Goal: Book appointment/travel/reservation

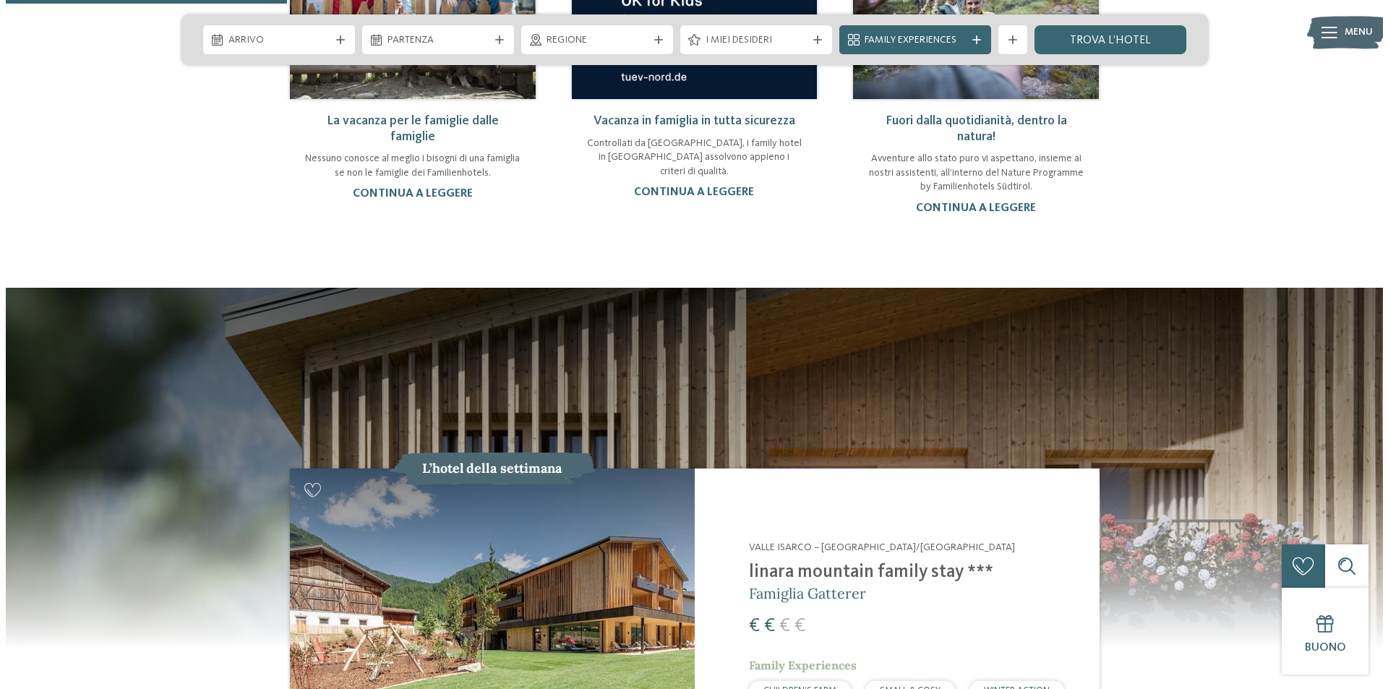
scroll to position [1084, 0]
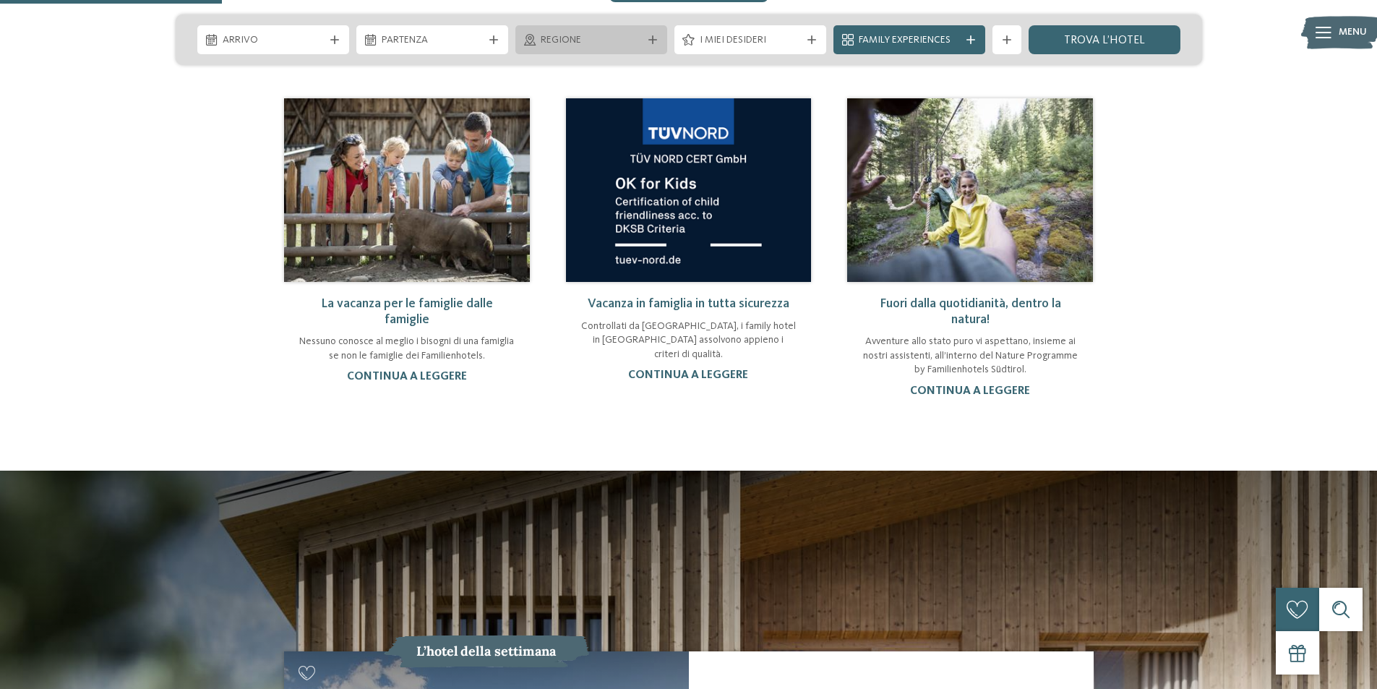
click at [563, 43] on span "Regione" at bounding box center [591, 40] width 101 height 14
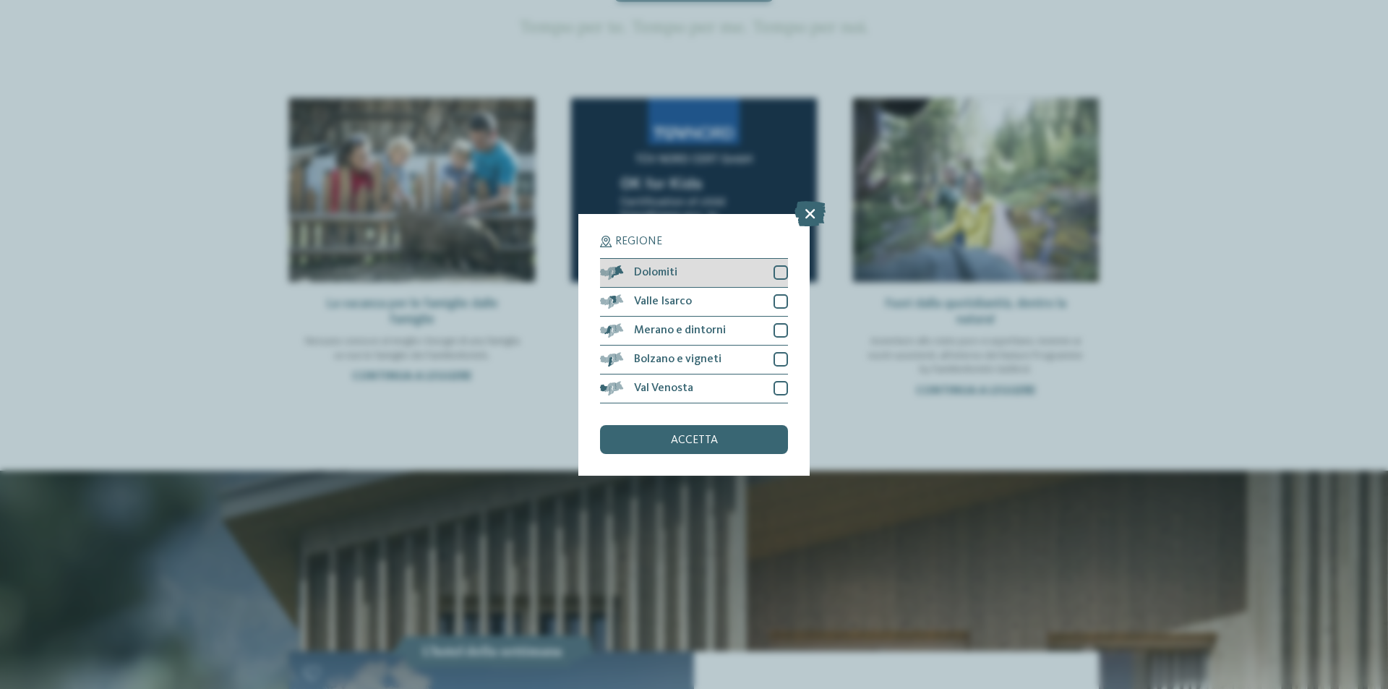
click at [778, 271] on div at bounding box center [780, 272] width 14 height 14
click at [778, 383] on div at bounding box center [780, 388] width 14 height 14
drag, startPoint x: 781, startPoint y: 364, endPoint x: 777, endPoint y: 343, distance: 21.3
click at [781, 357] on div at bounding box center [780, 359] width 14 height 14
drag, startPoint x: 773, startPoint y: 333, endPoint x: 776, endPoint y: 316, distance: 16.9
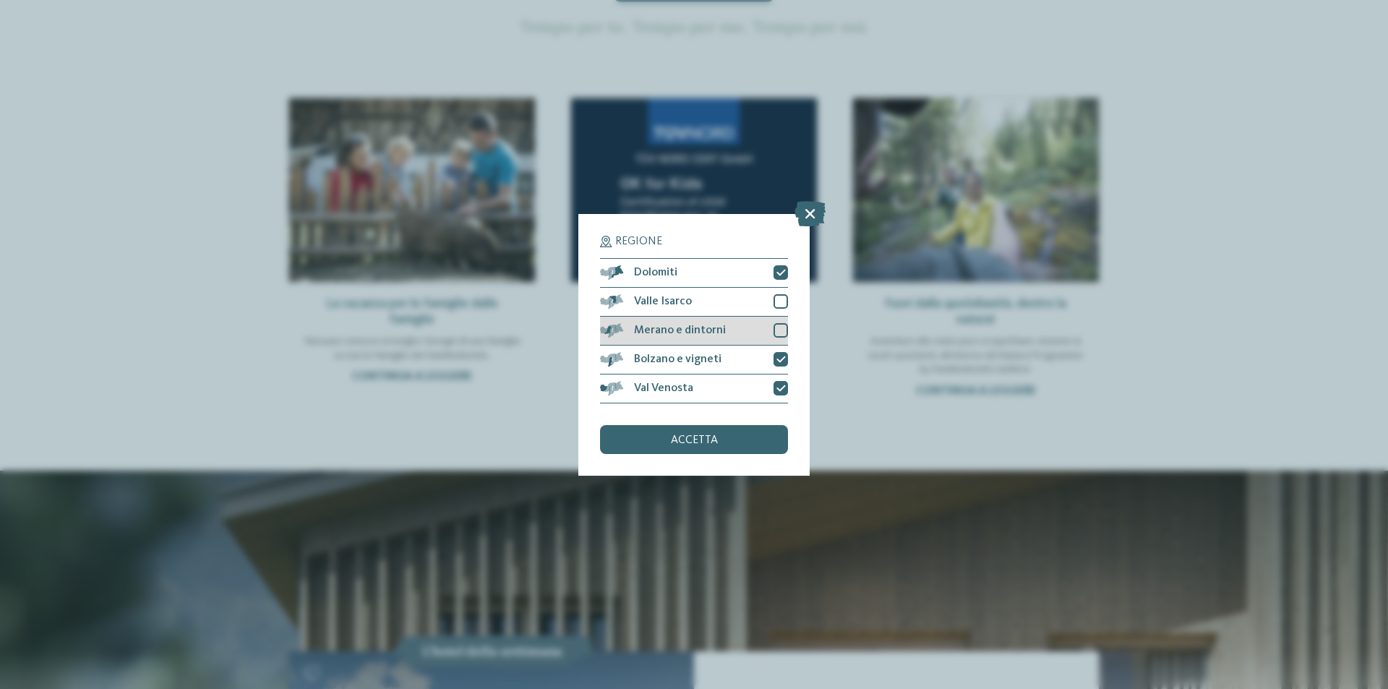
click at [775, 325] on div at bounding box center [780, 330] width 14 height 14
click at [774, 304] on div at bounding box center [780, 301] width 14 height 14
drag, startPoint x: 721, startPoint y: 438, endPoint x: 680, endPoint y: 421, distance: 44.7
click at [721, 437] on div "accetta" at bounding box center [694, 439] width 188 height 29
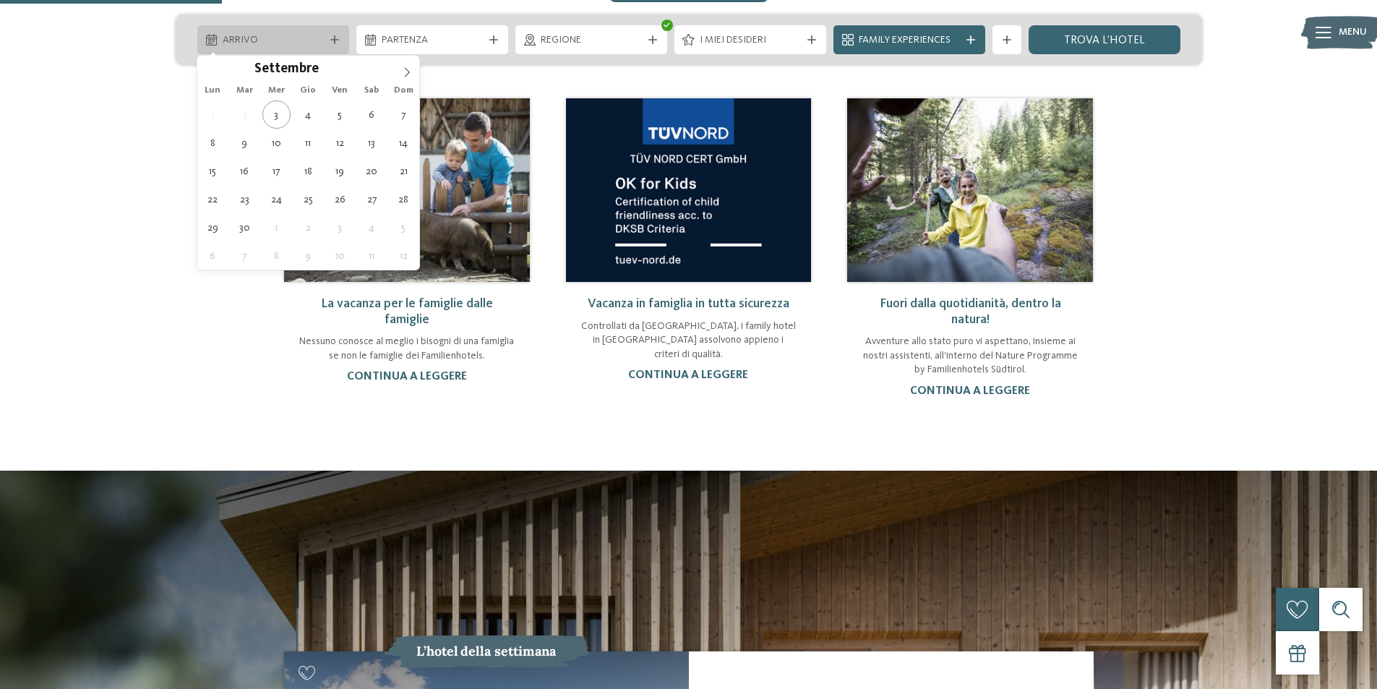
click at [252, 38] on span "Arrivo" at bounding box center [273, 40] width 101 height 14
click at [406, 72] on icon at bounding box center [407, 72] width 10 height 10
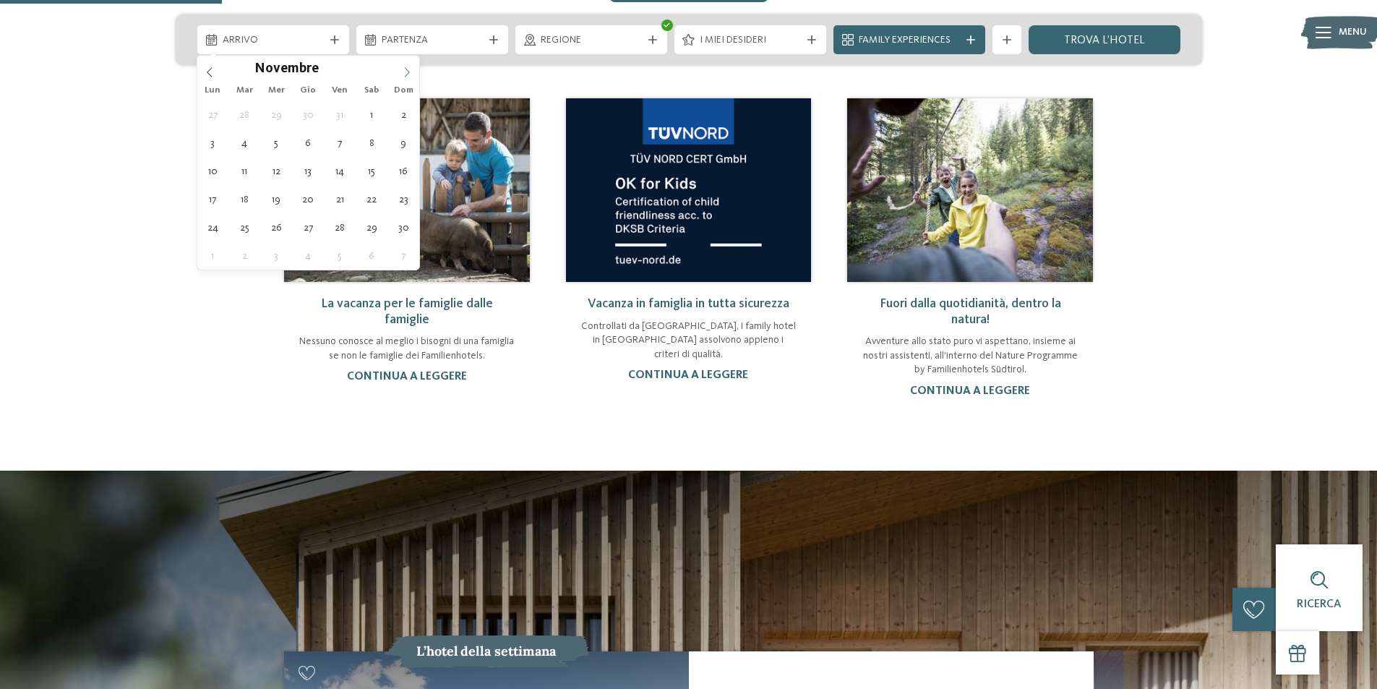
click at [406, 72] on icon at bounding box center [407, 72] width 10 height 10
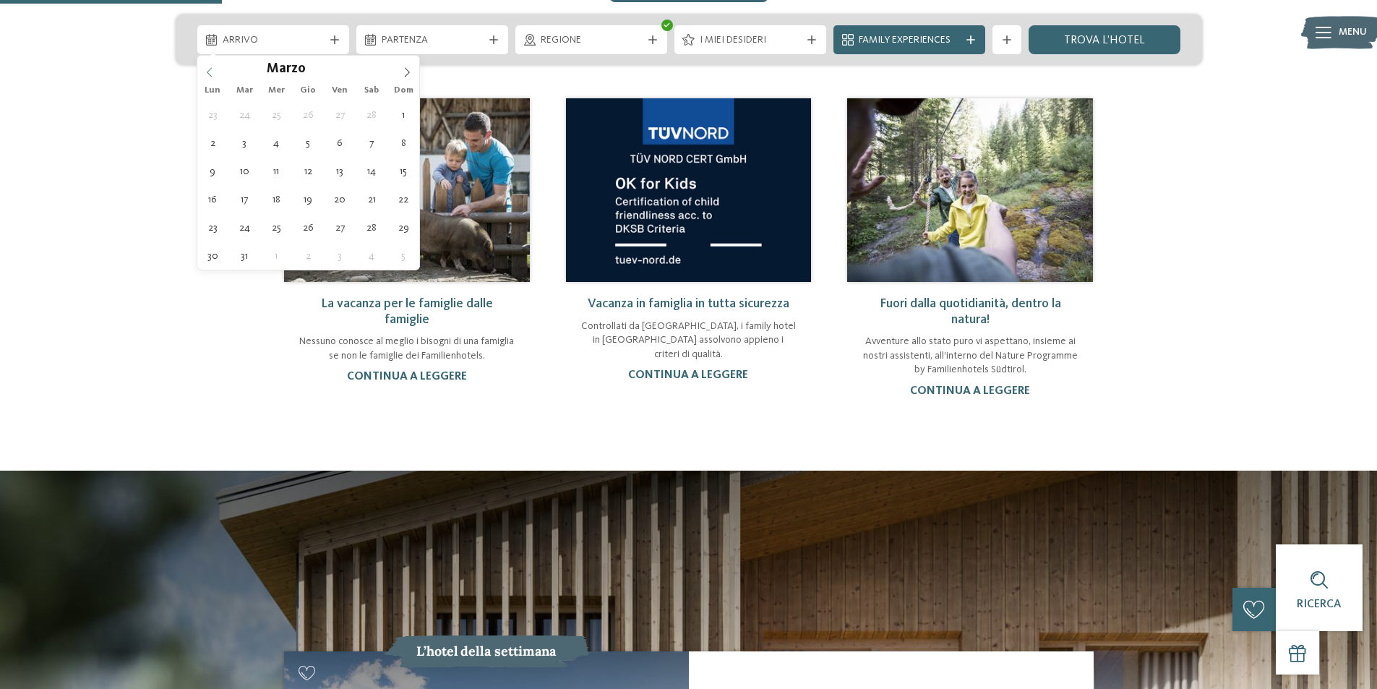
click at [212, 73] on icon at bounding box center [210, 72] width 10 height 10
type input "****"
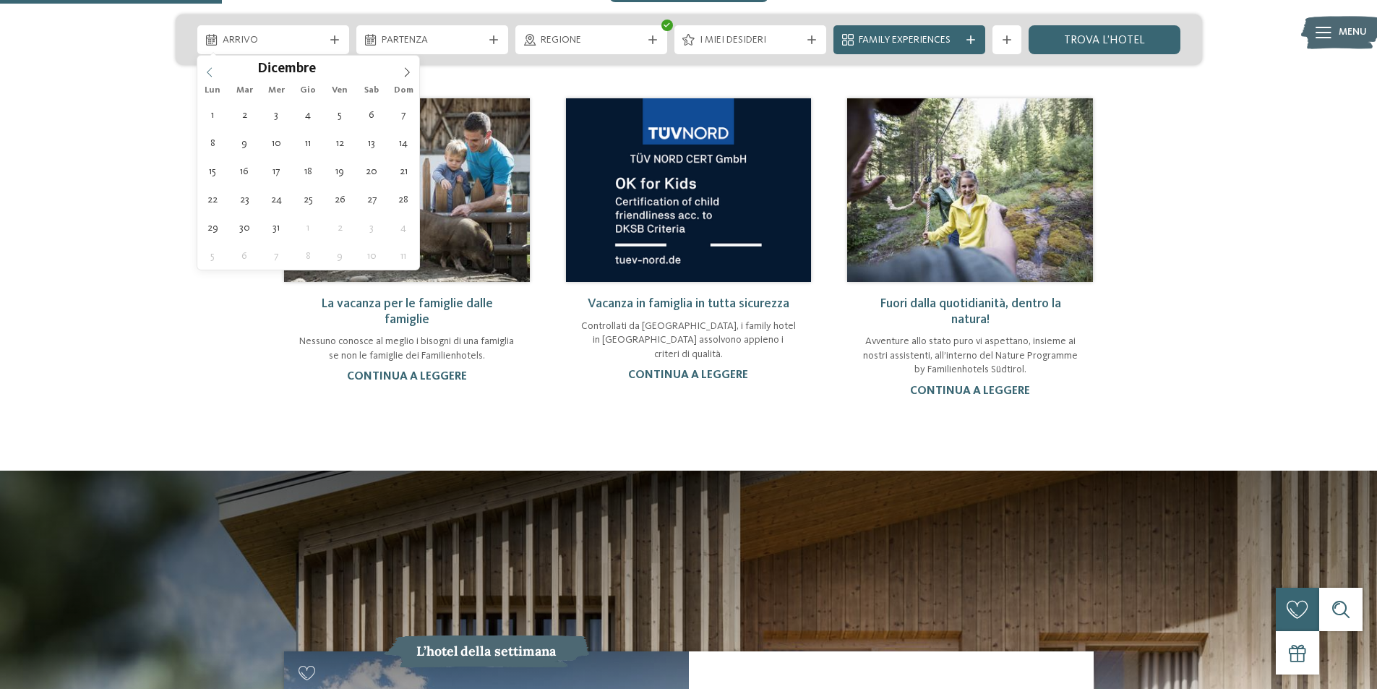
click at [217, 70] on span at bounding box center [209, 68] width 25 height 25
type div "[DATE]"
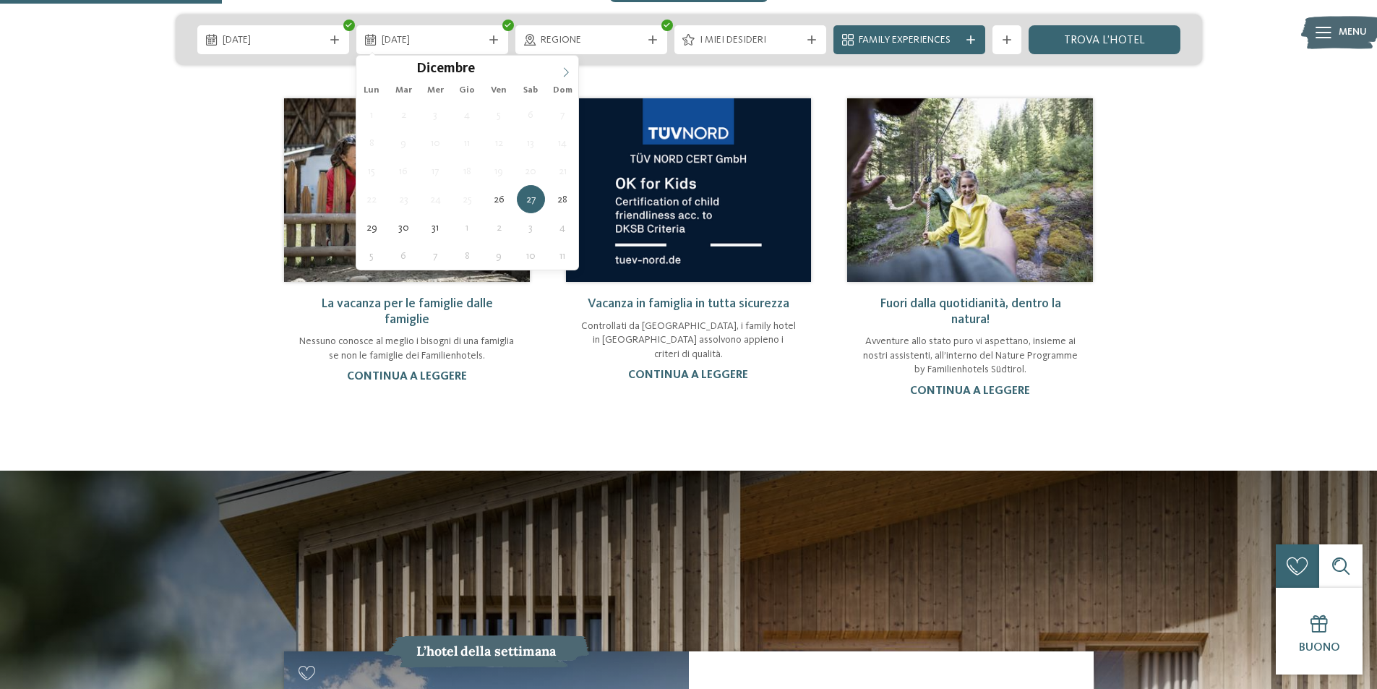
type input "****"
click at [564, 68] on icon at bounding box center [566, 72] width 10 height 10
type div "[DATE]"
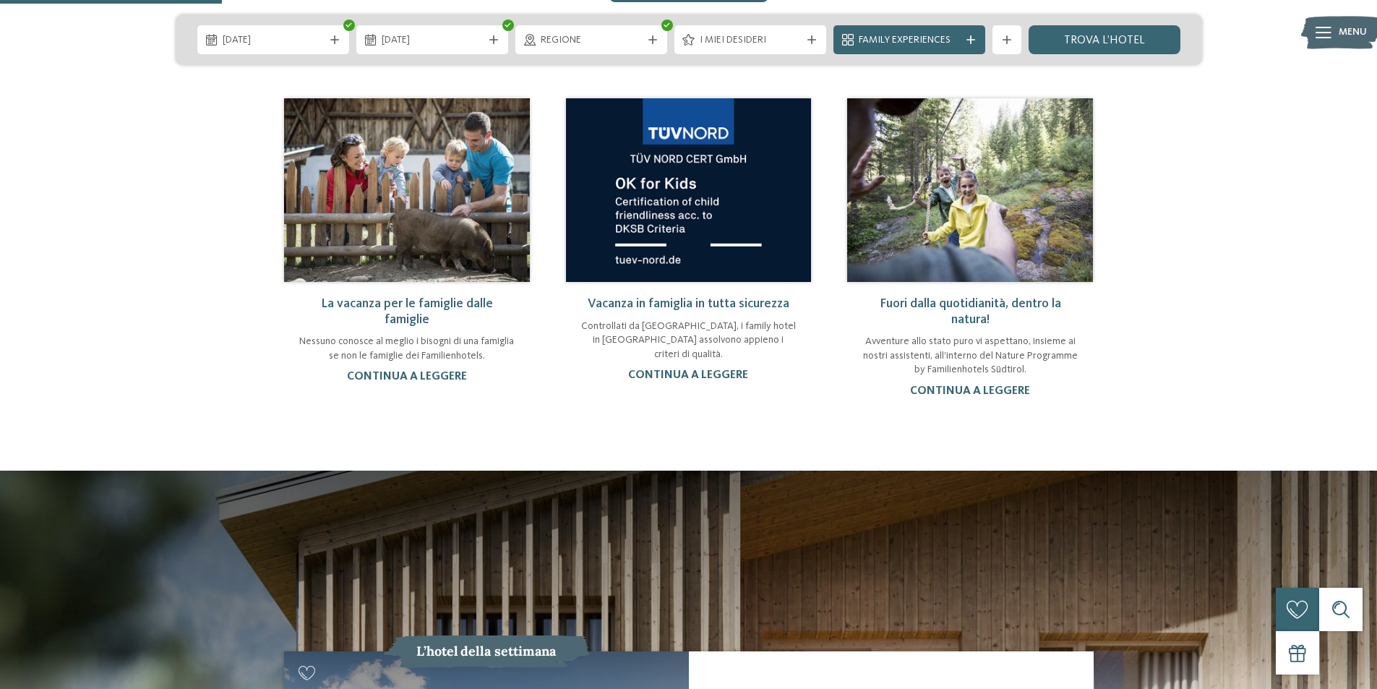
click at [799, 35] on span "I miei desideri" at bounding box center [750, 40] width 101 height 14
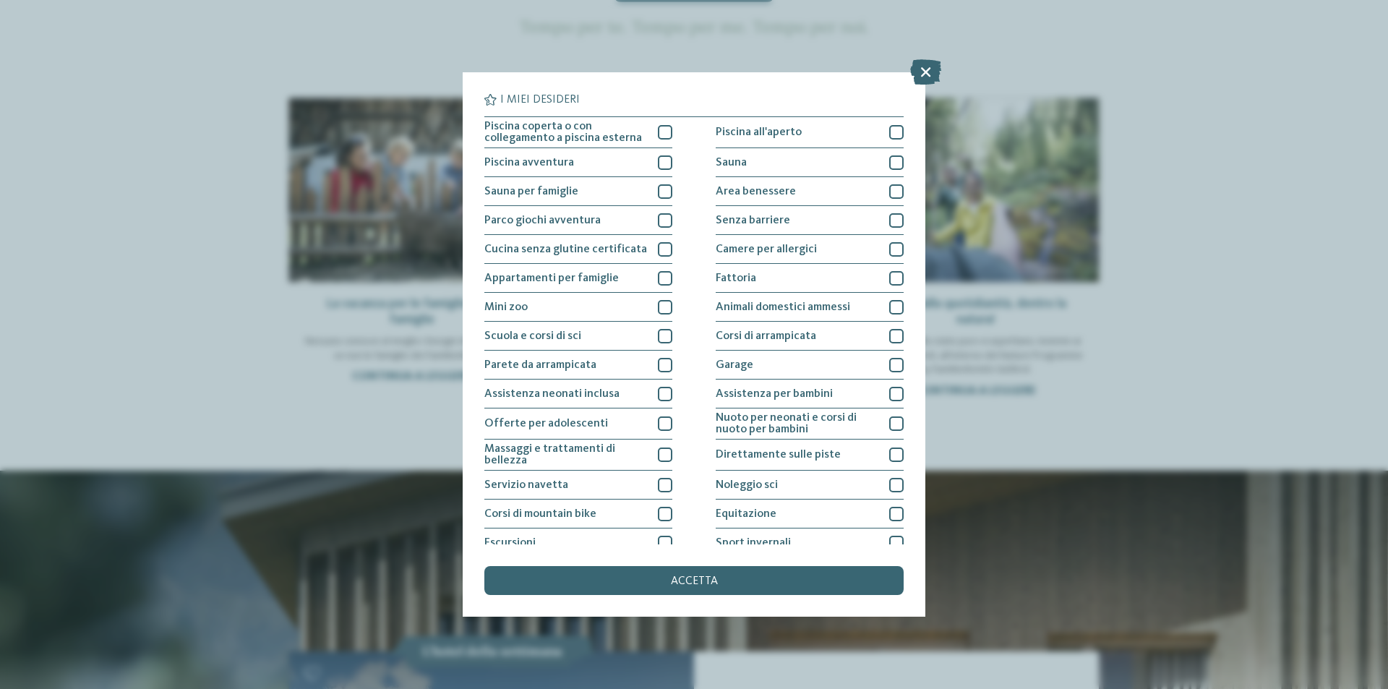
scroll to position [71, 0]
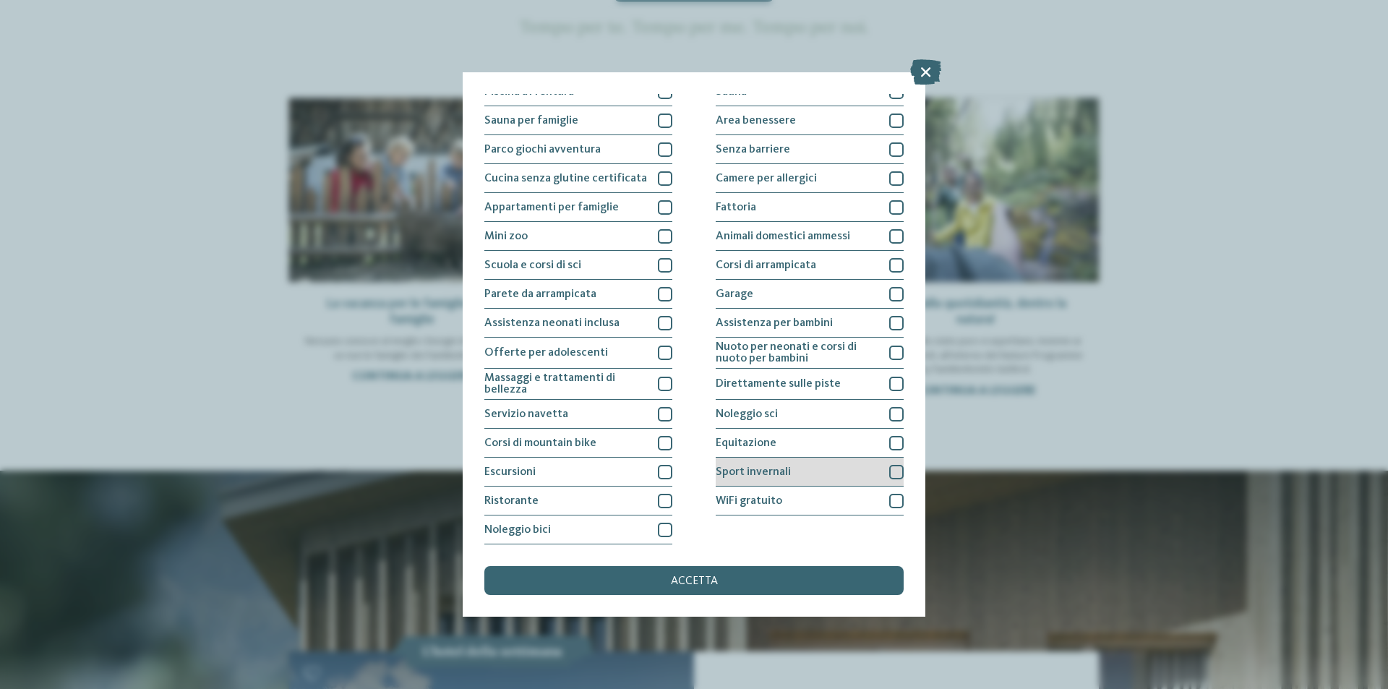
click at [833, 473] on div "Sport invernali" at bounding box center [810, 472] width 188 height 29
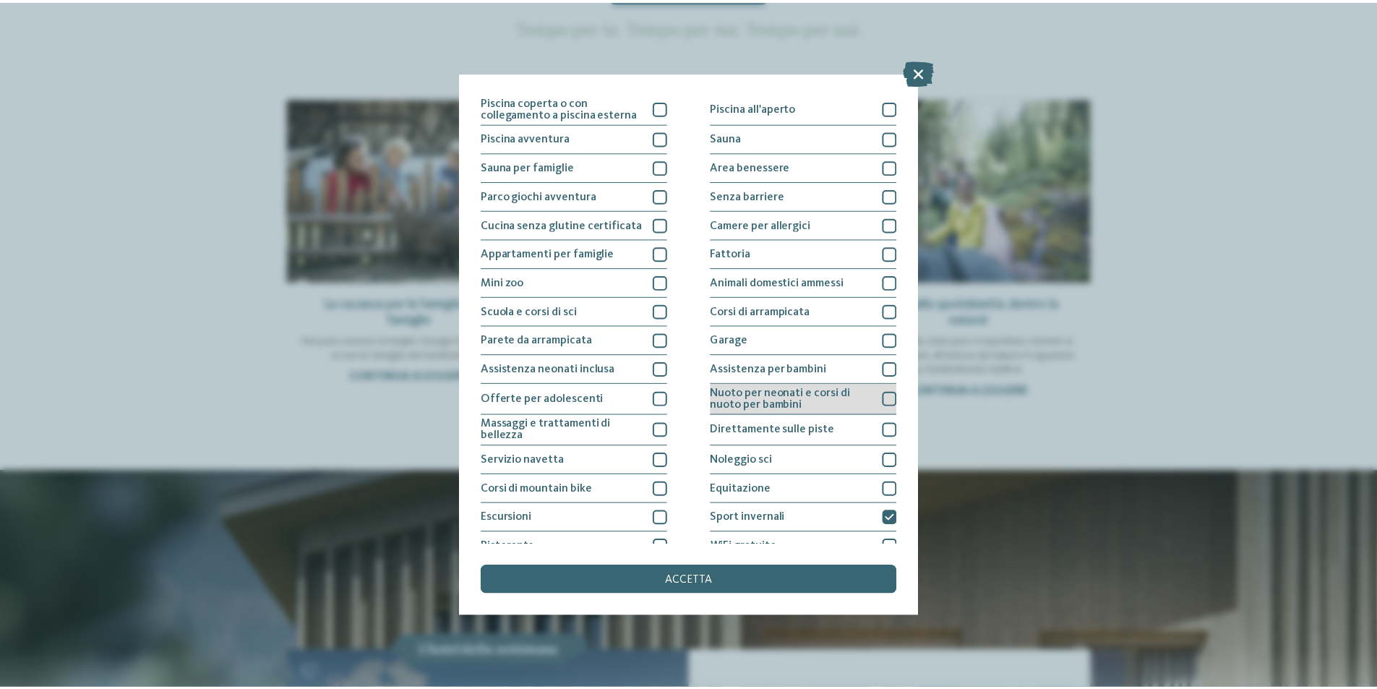
scroll to position [0, 0]
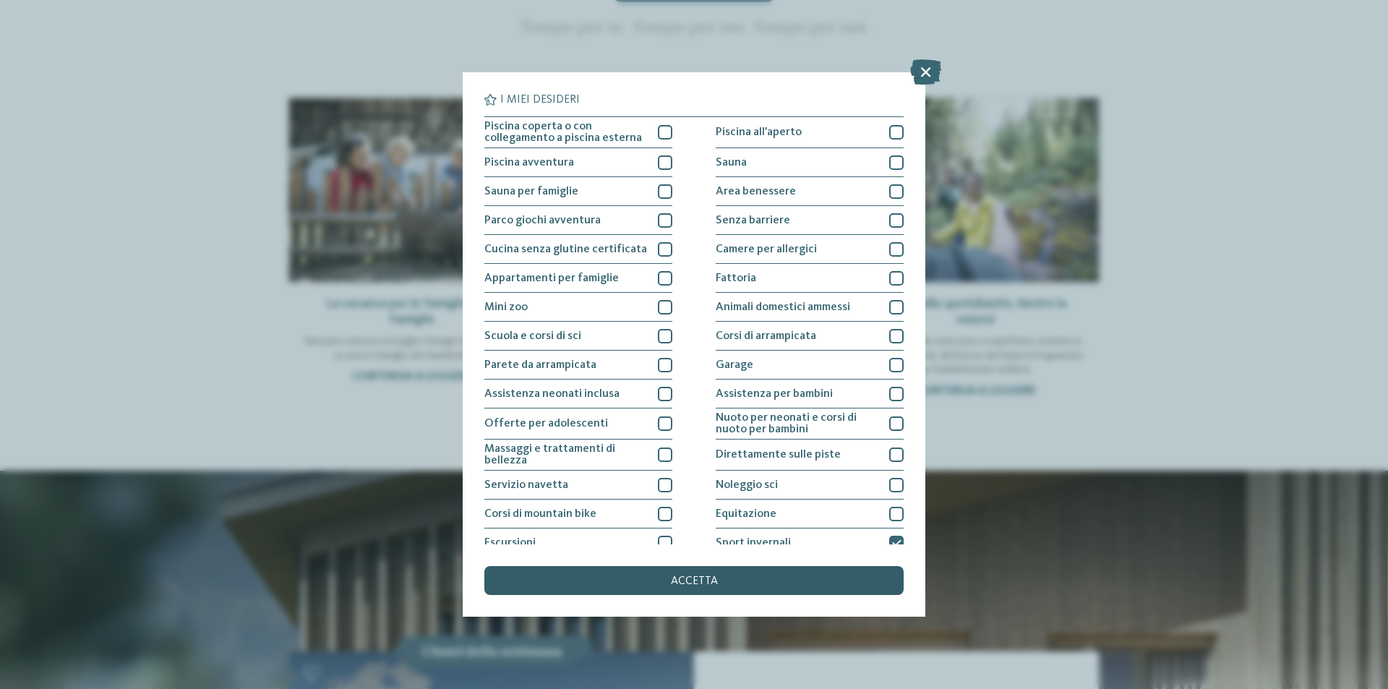
click at [663, 583] on div "accetta" at bounding box center [693, 580] width 419 height 29
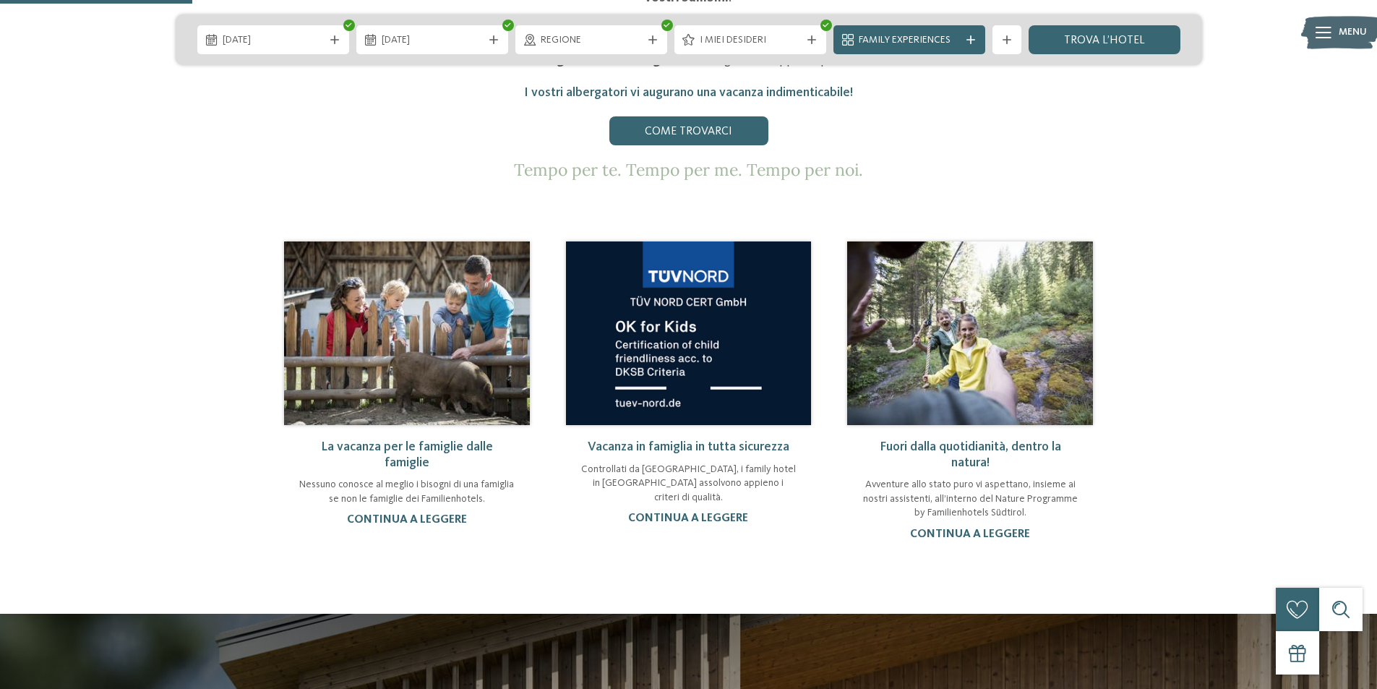
scroll to position [940, 0]
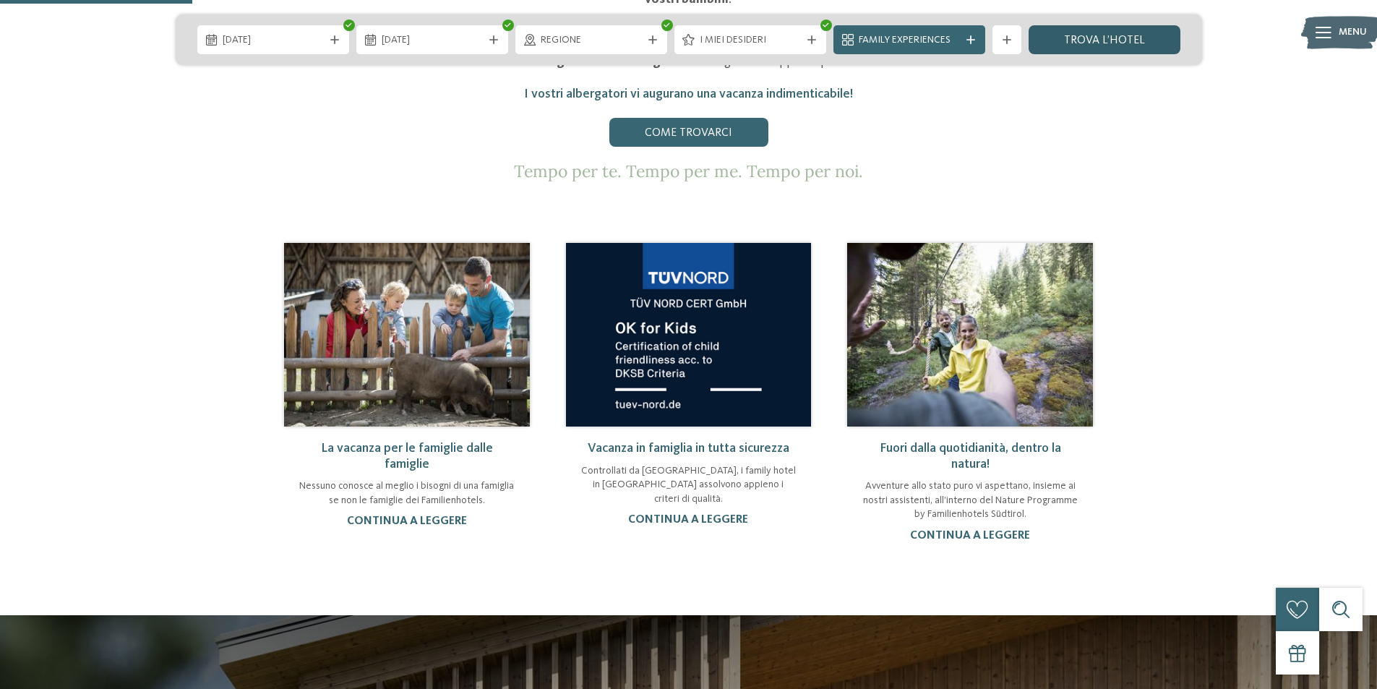
click at [1071, 40] on link "trova l’hotel" at bounding box center [1105, 39] width 152 height 29
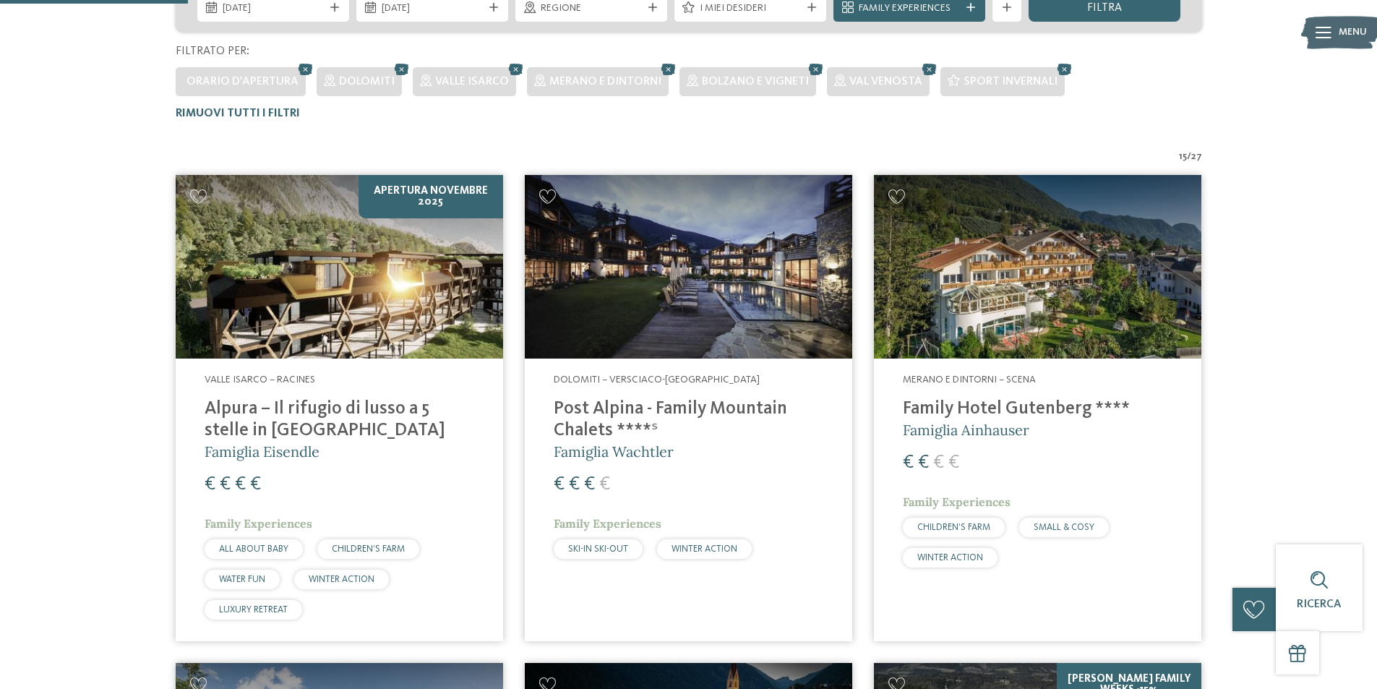
scroll to position [462, 0]
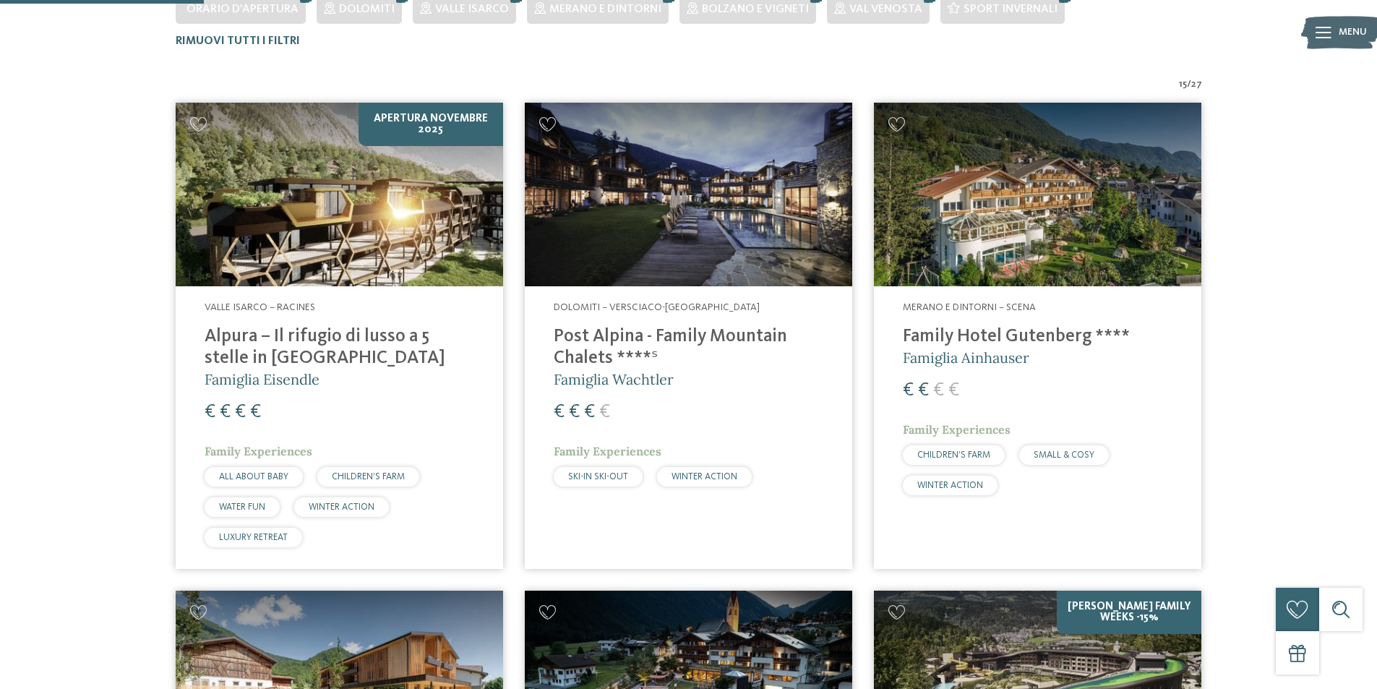
click at [596, 348] on h4 "Post Alpina - Family Mountain Chalets ****ˢ" at bounding box center [689, 347] width 270 height 43
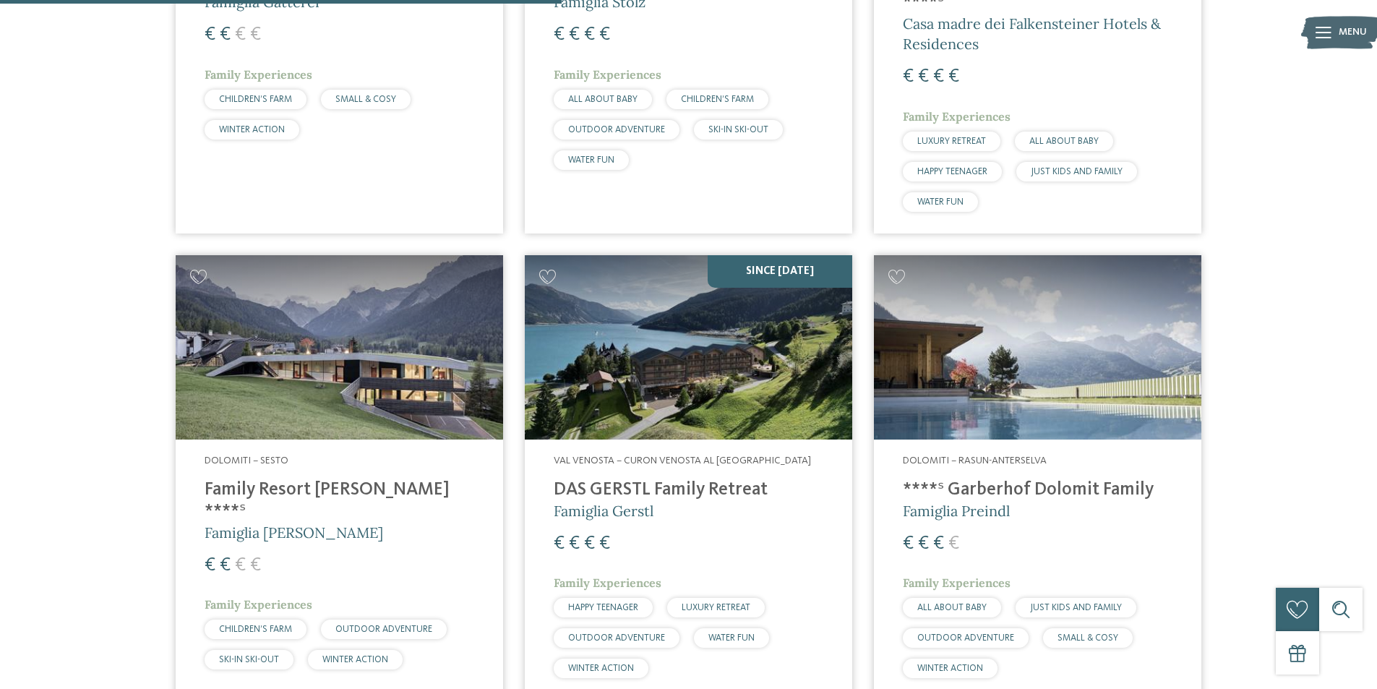
scroll to position [1329, 0]
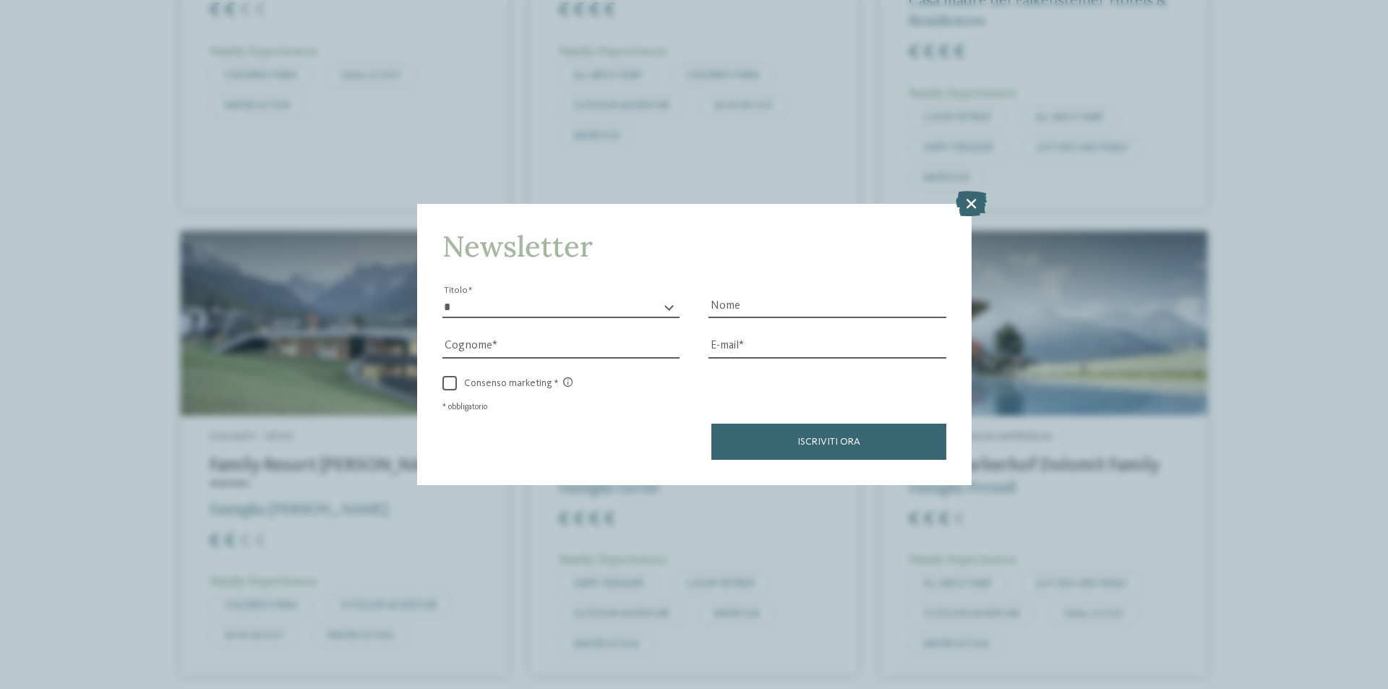
drag, startPoint x: 969, startPoint y: 207, endPoint x: 979, endPoint y: 205, distance: 11.1
click at [973, 205] on icon at bounding box center [971, 203] width 31 height 25
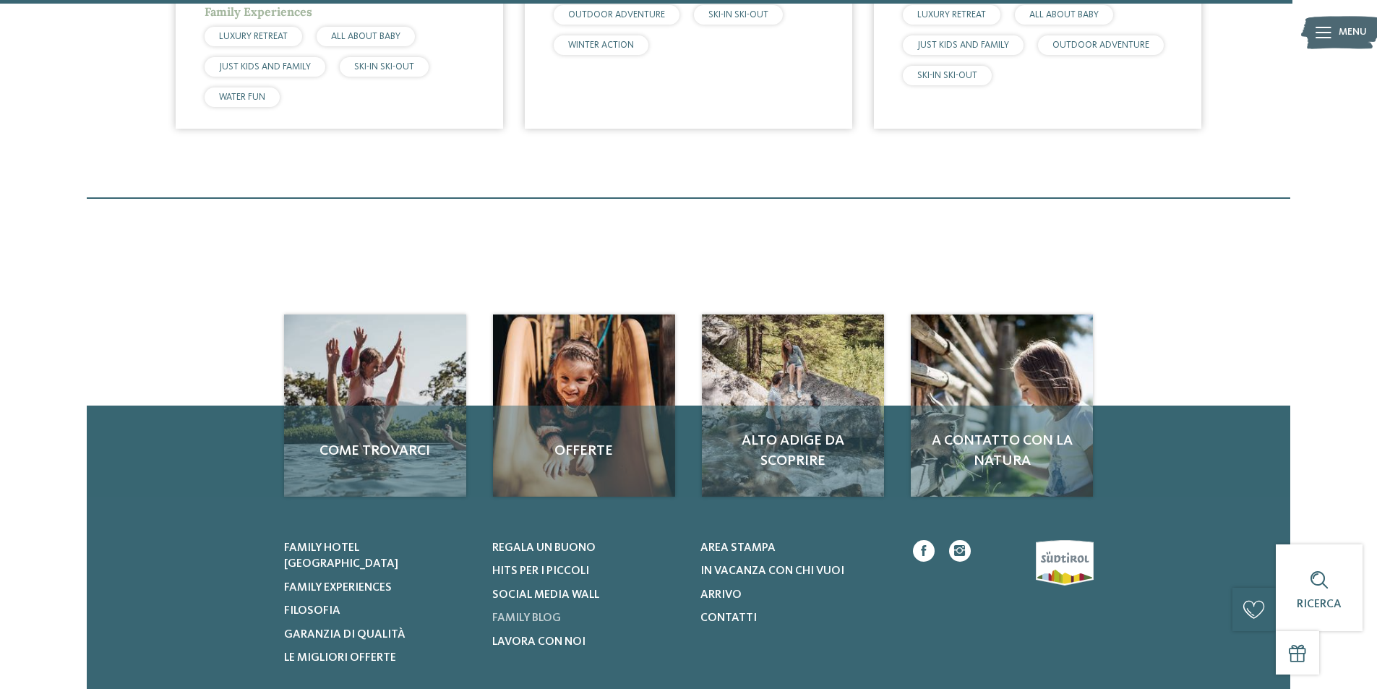
scroll to position [2992, 0]
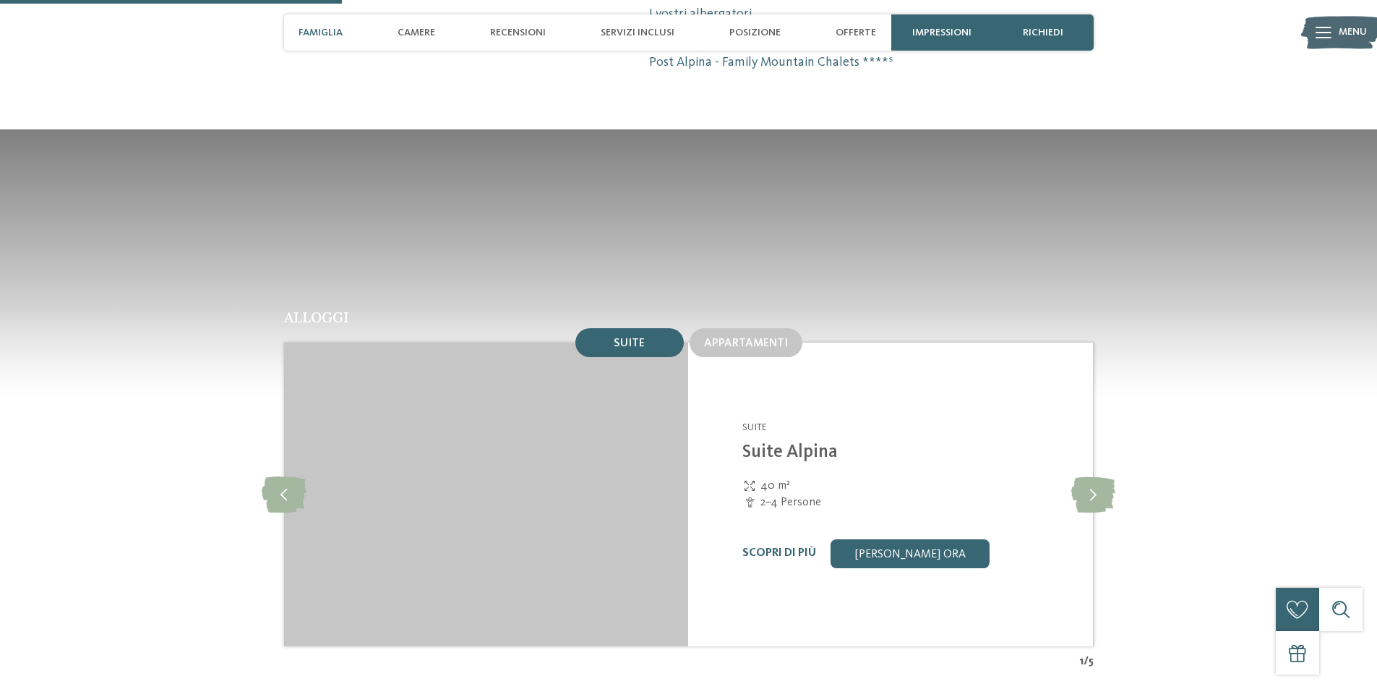
scroll to position [1590, 0]
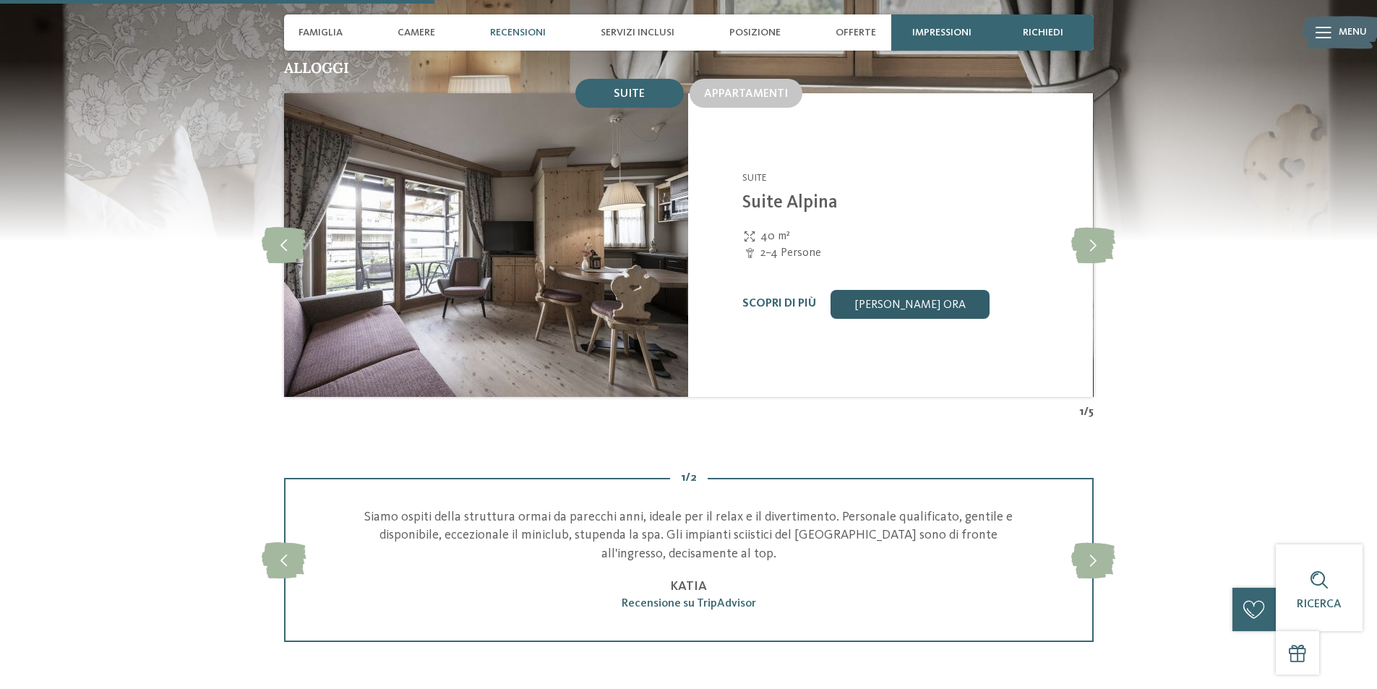
click at [871, 290] on link "[PERSON_NAME] ora" at bounding box center [910, 304] width 159 height 29
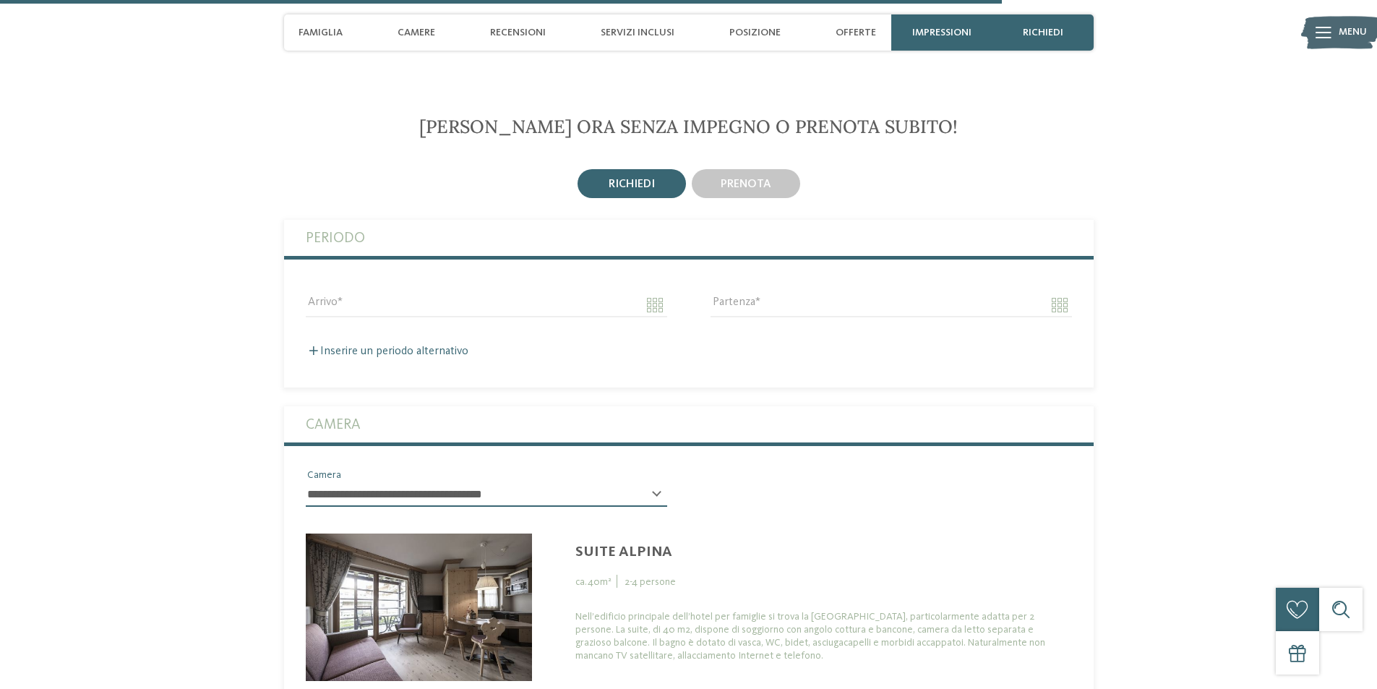
scroll to position [3812, 0]
